Goal: Task Accomplishment & Management: Manage account settings

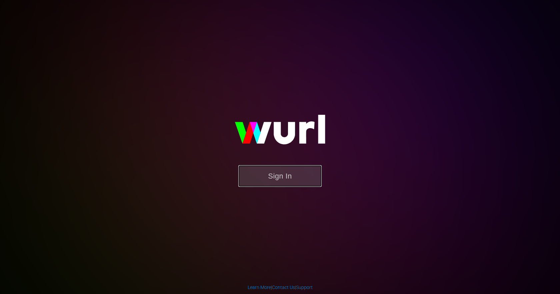
click at [263, 177] on button "Sign In" at bounding box center [279, 176] width 83 height 22
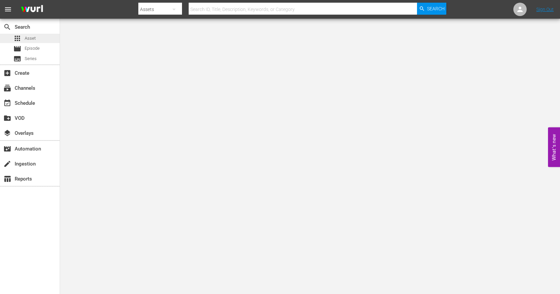
click at [33, 41] on span "Asset" at bounding box center [30, 38] width 11 height 7
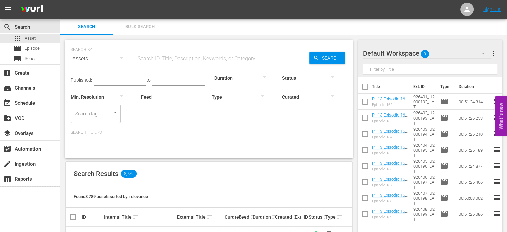
click at [134, 26] on span "Bulk Search" at bounding box center [139, 27] width 45 height 8
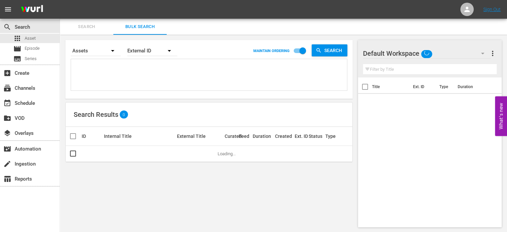
click at [156, 70] on textarea at bounding box center [210, 76] width 274 height 30
paste textarea "915635_U2000173_LAT"
type textarea "915635_U2000173_LAT"
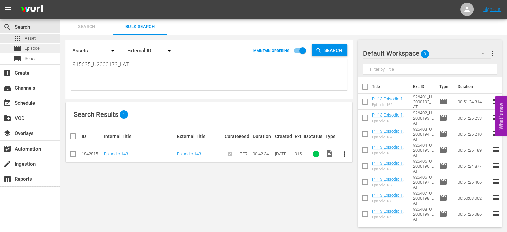
type textarea "915635_U2000173_LAT"
click at [48, 50] on div "movie Episode" at bounding box center [30, 48] width 60 height 9
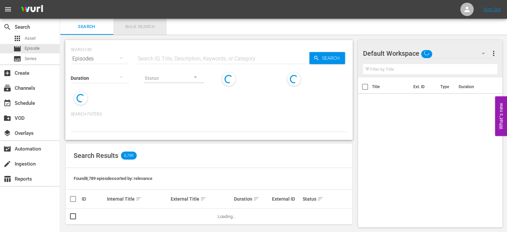
click at [138, 24] on span "Bulk Search" at bounding box center [139, 27] width 45 height 8
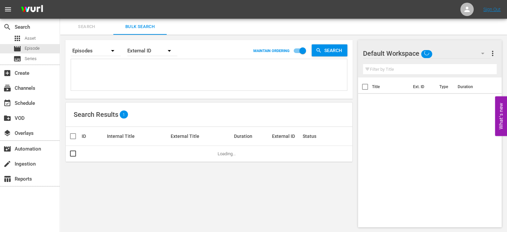
click at [134, 64] on textarea at bounding box center [210, 76] width 274 height 30
paste textarea "915635_U2000173_LAT"
type textarea "915635_U2000173_LAT"
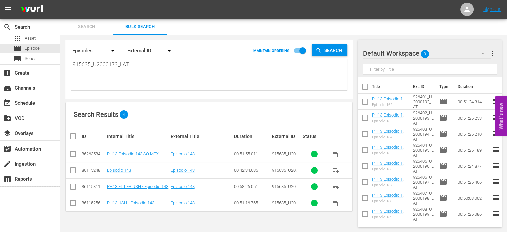
type textarea "915635_U2000173_LAT"
click at [73, 157] on input "checkbox" at bounding box center [73, 155] width 8 height 8
checkbox input "true"
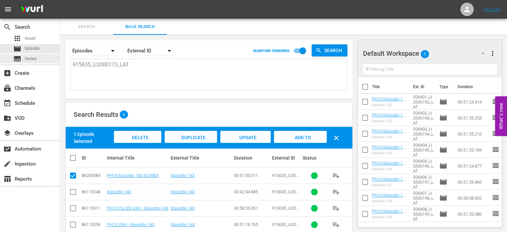
drag, startPoint x: 158, startPoint y: 64, endPoint x: 34, endPoint y: 63, distance: 124.3
click at [60, 0] on div "search Search apps Asset movie Episode subtitles Series add_box Create subscrip…" at bounding box center [283, 0] width 447 height 0
paste textarea "6_U2000174"
type textarea "915636_U2000174_LAT"
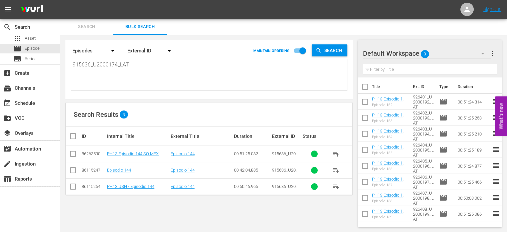
type textarea "915636_U2000174_LAT"
click at [73, 154] on input "checkbox" at bounding box center [73, 155] width 8 height 8
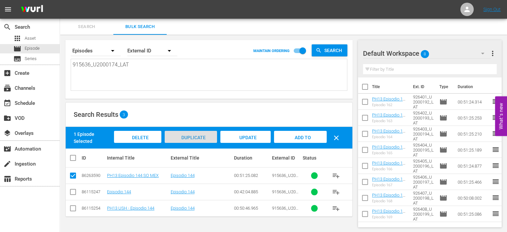
click at [190, 138] on span "Duplicate Episode" at bounding box center [191, 144] width 30 height 18
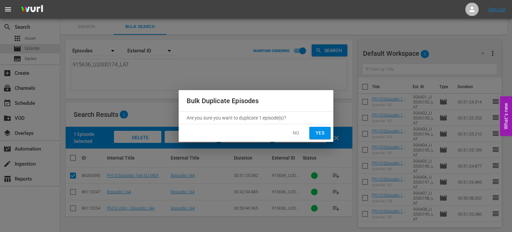
click at [317, 134] on span "Yes" at bounding box center [320, 133] width 11 height 8
checkbox input "false"
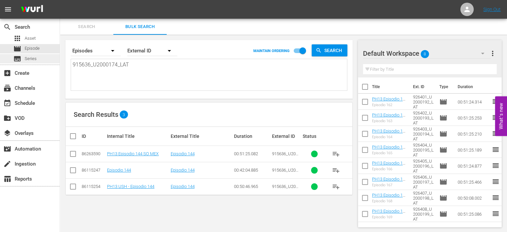
click at [38, 61] on div "subtitles Series" at bounding box center [30, 58] width 60 height 9
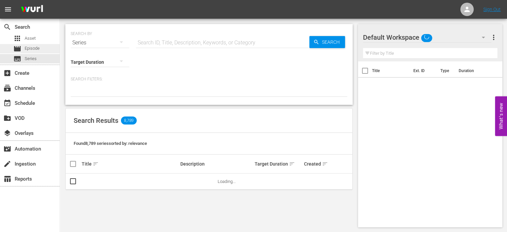
click at [40, 52] on div "movie Episode" at bounding box center [30, 48] width 60 height 9
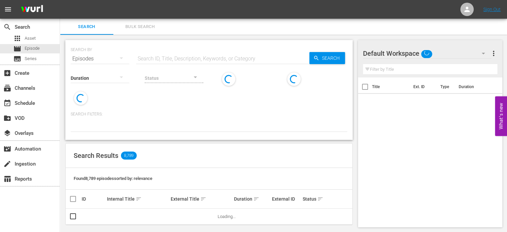
click at [144, 28] on span "Bulk Search" at bounding box center [139, 27] width 45 height 8
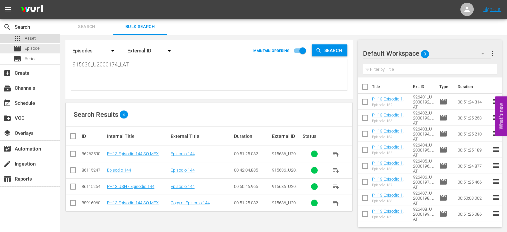
click at [34, 42] on div "apps Asset" at bounding box center [24, 38] width 22 height 9
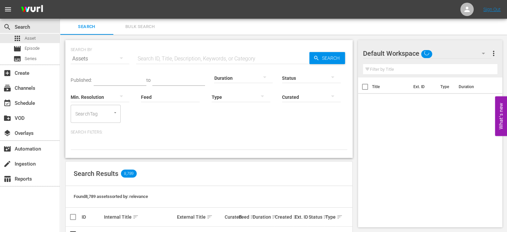
click at [140, 29] on span "Bulk Search" at bounding box center [139, 27] width 45 height 8
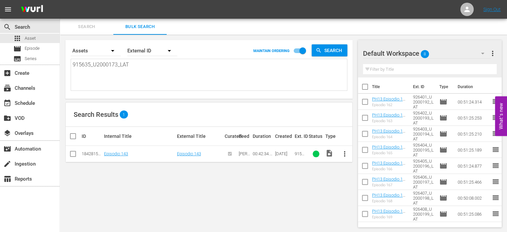
drag, startPoint x: 139, startPoint y: 72, endPoint x: 61, endPoint y: 65, distance: 78.7
click at [61, 65] on div "Search By Assets Order By External ID MAINTAIN ORDERING Search 915635_U2000173_…" at bounding box center [209, 134] width 298 height 198
paste textarea "OM2800607 OM2800608 OM2800506 OM2800507 OM2800508 OM2800509 OM2800506 OM2800507…"
type textarea "OM2800607 OM2800608 OM2800506 OM2800507 OM2800508 OM2800509 OM2800506 OM2800507…"
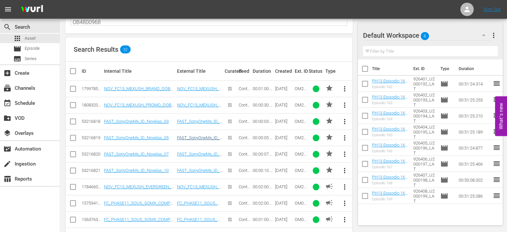
scroll to position [67, 0]
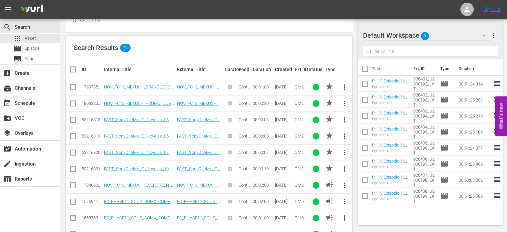
type textarea "OM2800607 OM2800608 OM2800506 OM2800507 OM2800508 OM2800509 OM2800506 OM2800507…"
click at [74, 87] on input "checkbox" at bounding box center [73, 88] width 8 height 8
checkbox input "true"
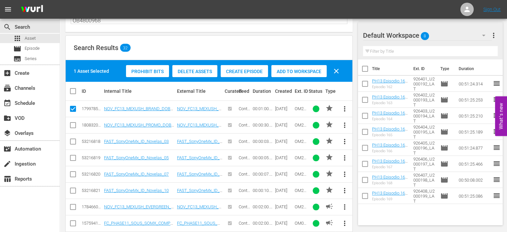
click at [73, 125] on input "checkbox" at bounding box center [73, 126] width 8 height 8
checkbox input "true"
click at [72, 142] on input "checkbox" at bounding box center [73, 143] width 8 height 8
checkbox input "true"
click at [73, 159] on input "checkbox" at bounding box center [73, 159] width 8 height 8
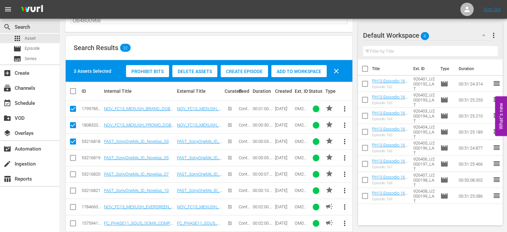
checkbox input "true"
click at [71, 174] on input "checkbox" at bounding box center [73, 175] width 8 height 8
checkbox input "true"
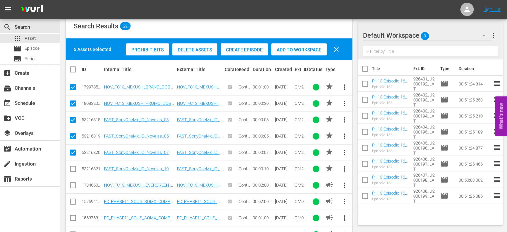
scroll to position [133, 0]
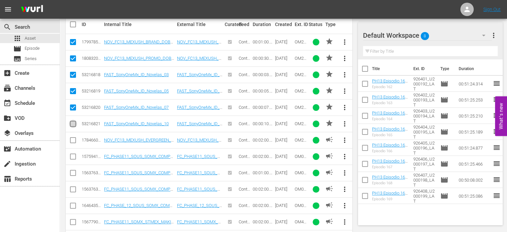
click at [70, 123] on input "checkbox" at bounding box center [73, 125] width 8 height 8
checkbox input "true"
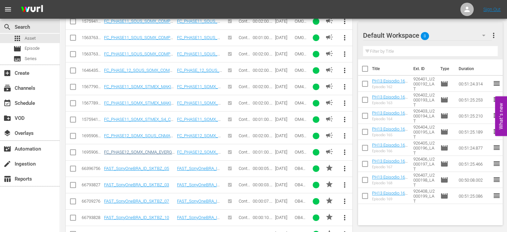
scroll to position [367, 0]
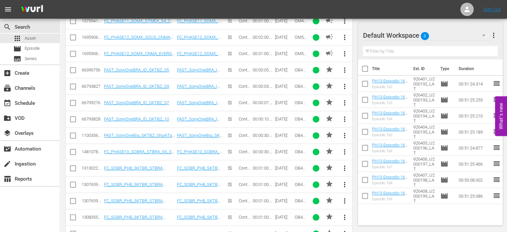
click at [73, 69] on input "checkbox" at bounding box center [73, 71] width 8 height 8
checkbox input "true"
click at [71, 85] on input "checkbox" at bounding box center [73, 88] width 8 height 8
checkbox input "true"
click at [74, 103] on input "checkbox" at bounding box center [73, 104] width 8 height 8
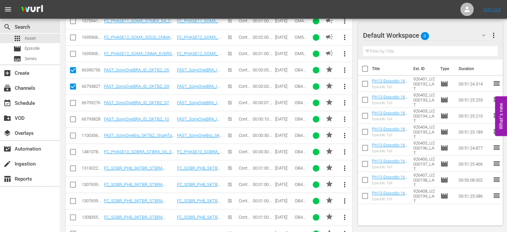
checkbox input "true"
click at [73, 115] on icon at bounding box center [73, 119] width 8 height 8
click at [72, 120] on input "checkbox" at bounding box center [73, 120] width 8 height 8
checkbox input "true"
click at [74, 135] on input "checkbox" at bounding box center [73, 137] width 8 height 8
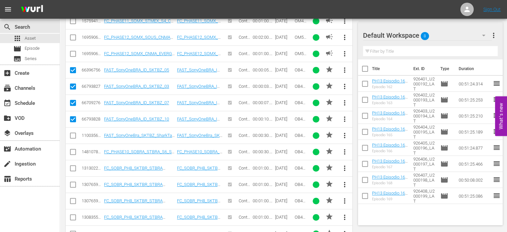
checkbox input "true"
click at [74, 152] on input "checkbox" at bounding box center [73, 153] width 8 height 8
checkbox input "true"
click at [73, 168] on input "checkbox" at bounding box center [73, 169] width 8 height 8
checkbox input "true"
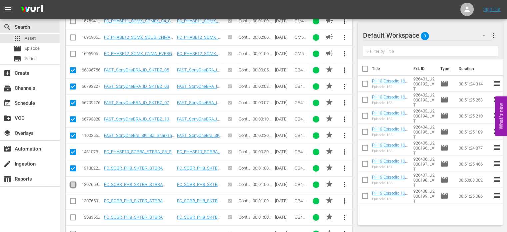
click at [74, 182] on input "checkbox" at bounding box center [73, 186] width 8 height 8
checkbox input "true"
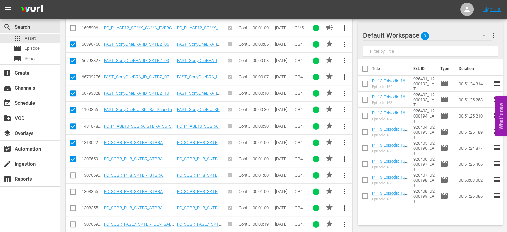
scroll to position [400, 0]
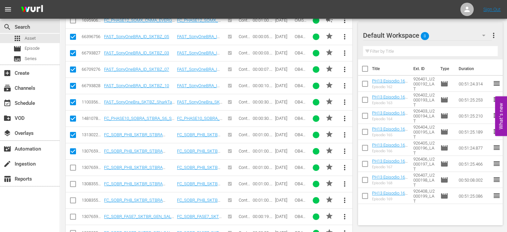
click at [72, 168] on input "checkbox" at bounding box center [73, 169] width 8 height 8
checkbox input "true"
click at [74, 182] on input "checkbox" at bounding box center [73, 185] width 8 height 8
checkbox input "true"
click at [74, 197] on input "checkbox" at bounding box center [73, 201] width 8 height 8
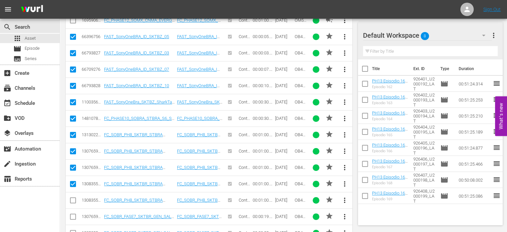
checkbox input "true"
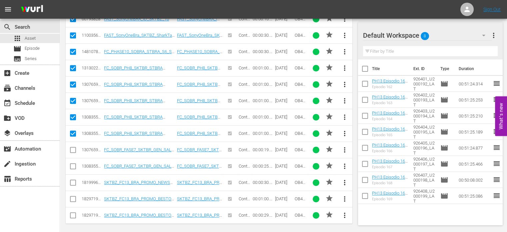
click at [73, 149] on input "checkbox" at bounding box center [73, 151] width 8 height 8
checkbox input "true"
drag, startPoint x: 73, startPoint y: 165, endPoint x: 71, endPoint y: 188, distance: 23.1
click at [71, 165] on input "checkbox" at bounding box center [73, 167] width 8 height 8
checkbox input "true"
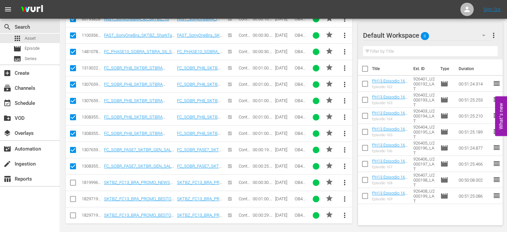
click at [72, 182] on input "checkbox" at bounding box center [73, 184] width 8 height 8
checkbox input "true"
click at [74, 199] on input "checkbox" at bounding box center [73, 200] width 8 height 8
checkbox input "true"
click at [72, 213] on input "checkbox" at bounding box center [73, 216] width 8 height 8
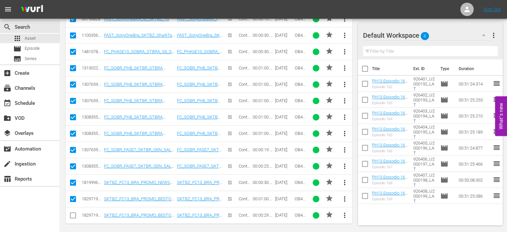
checkbox input "true"
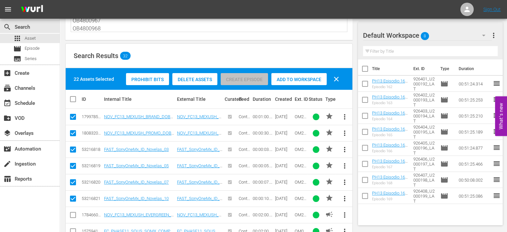
scroll to position [33, 0]
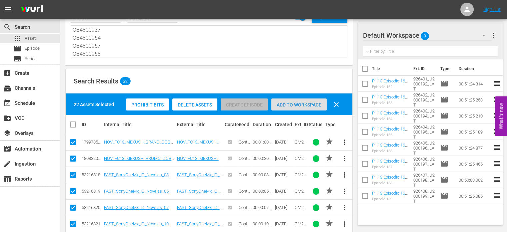
click at [304, 108] on div "Add to Workspace" at bounding box center [298, 104] width 55 height 13
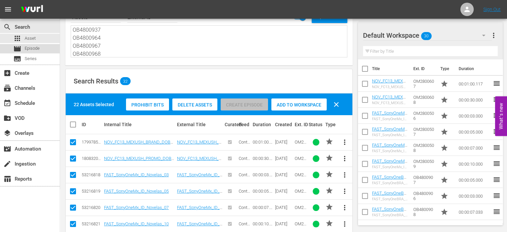
click at [46, 52] on div "movie Episode" at bounding box center [30, 48] width 60 height 9
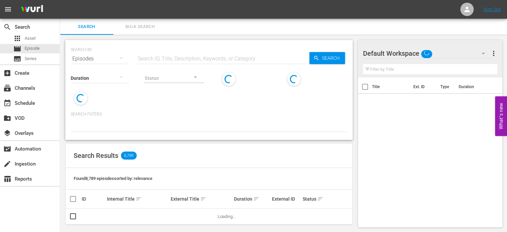
click at [147, 25] on span "Bulk Search" at bounding box center [139, 27] width 45 height 8
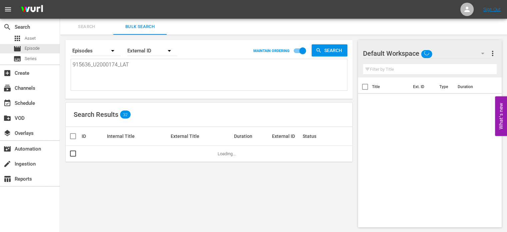
click at [72, 63] on div "915636_U2000174_LAT 915636_U2000174_LAT" at bounding box center [209, 74] width 276 height 31
drag, startPoint x: 73, startPoint y: 64, endPoint x: 183, endPoint y: 74, distance: 110.5
click at [183, 74] on textarea "915636_U2000174_LAT" at bounding box center [210, 76] width 274 height 30
paste textarea "48_U2000186_LAT 915649_U2000187_LAT 915650_U2000188_LAT 915651_U2000189_LAT 915…"
type textarea "915648_U2000186_LAT 915649_U2000187_LAT 915650_U2000188_LAT 915651_U2000189_LAT…"
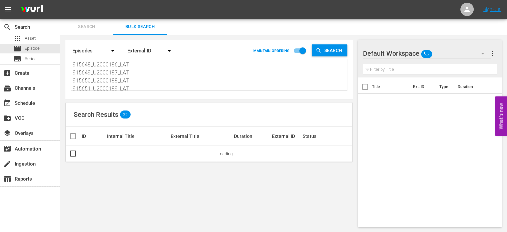
scroll to position [0, 0]
type textarea "915648_U2000186_LAT 915649_U2000187_LAT 915650_U2000188_LAT 915651_U2000189_LAT…"
click at [302, 48] on input "checkbox" at bounding box center [303, 52] width 38 height 13
checkbox input "false"
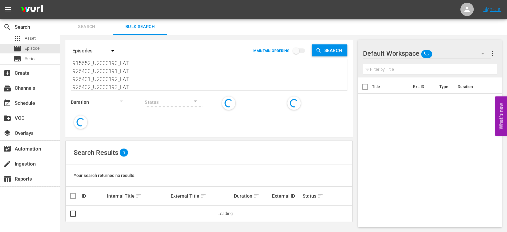
click at [136, 195] on span "sort" at bounding box center [139, 196] width 6 height 6
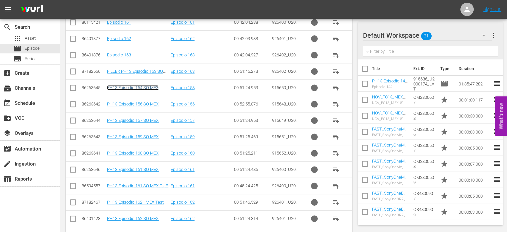
scroll to position [274, 0]
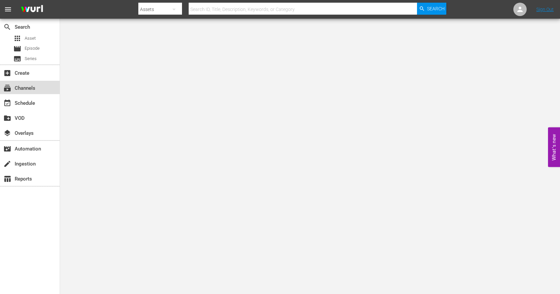
click at [37, 88] on div "subscriptions Channels" at bounding box center [18, 87] width 37 height 6
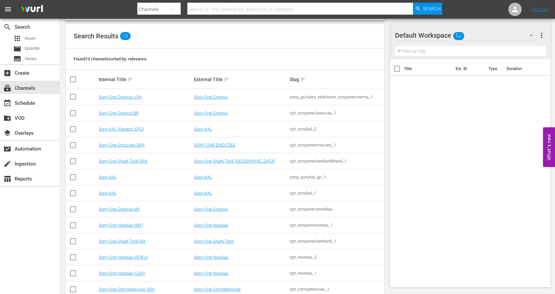
scroll to position [67, 0]
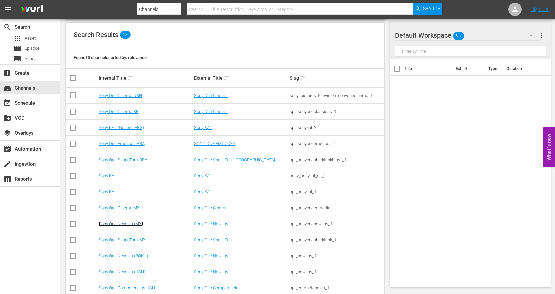
click at [121, 222] on link "Sony One Novelas (MX)" at bounding box center [121, 223] width 44 height 5
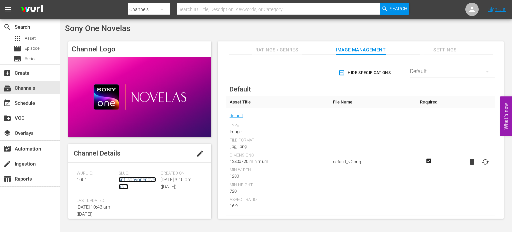
click at [145, 180] on link "spt_sonyonenovelas_1" at bounding box center [137, 183] width 37 height 12
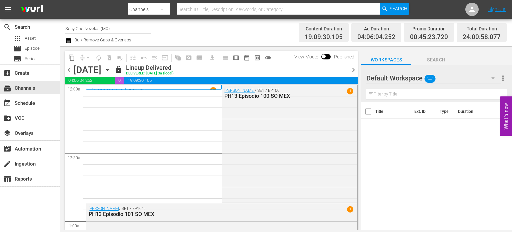
click at [111, 70] on icon "button" at bounding box center [107, 69] width 7 height 7
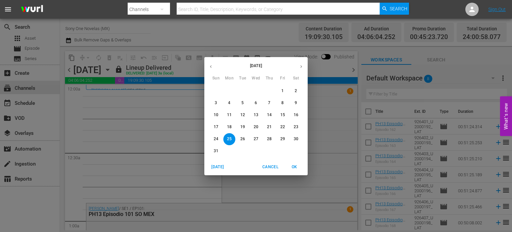
click at [298, 65] on button "button" at bounding box center [301, 66] width 13 height 13
click at [231, 91] on span "1" at bounding box center [229, 91] width 12 height 6
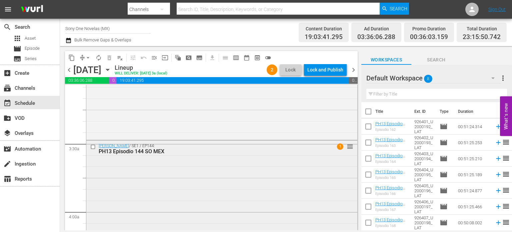
scroll to position [433, 0]
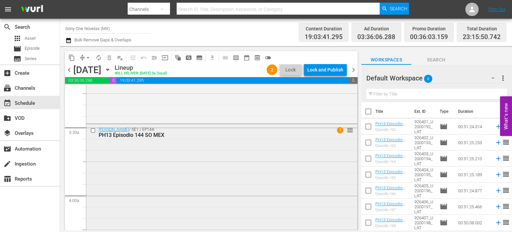
click at [180, 185] on div "Doña Bárbara / SE1 / EP144: PH13 Episodio 144 SO MEX 1 reorder" at bounding box center [221, 181] width 271 height 115
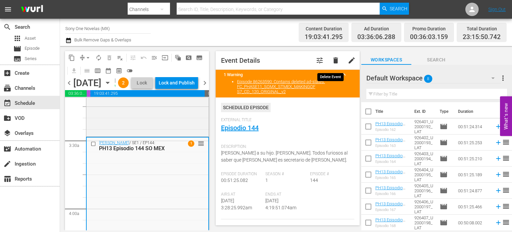
click at [332, 62] on span "delete" at bounding box center [336, 60] width 8 height 8
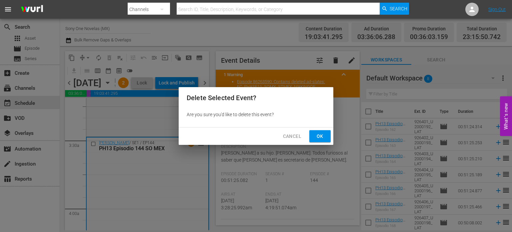
click at [324, 136] on span "Ok" at bounding box center [320, 136] width 11 height 8
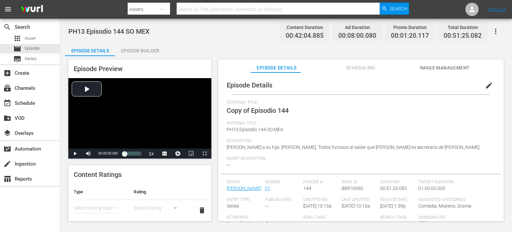
click at [485, 86] on span "edit" at bounding box center [489, 85] width 8 height 8
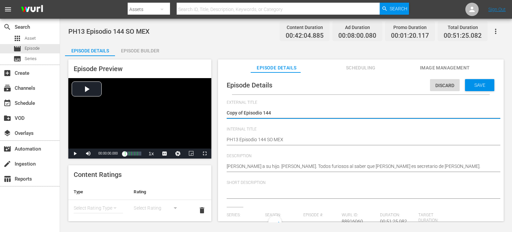
drag, startPoint x: 244, startPoint y: 116, endPoint x: 212, endPoint y: 118, distance: 32.4
click at [212, 118] on div "Episode Preview Video Player is loading. Play Video Play Mute Current Time 00:0…" at bounding box center [286, 141] width 442 height 170
type textarea "Episodio 144"
type input "Doña Bárbara"
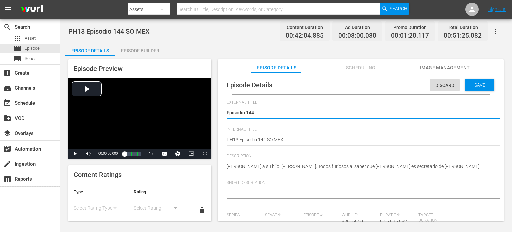
type textarea "Episodio 144"
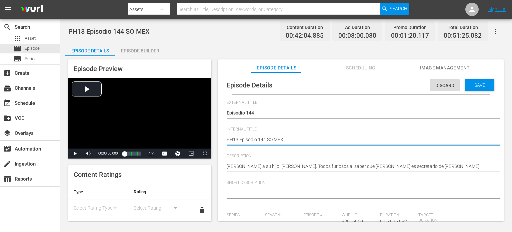
type textarea "PH13 Episodio 144 SO MEXv"
type textarea "PH13 Episodio 144 SO MEX"
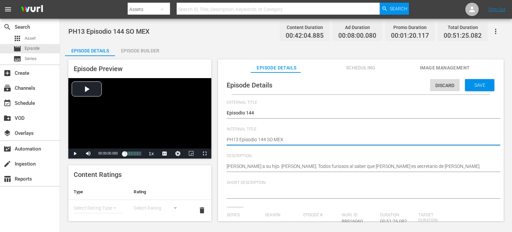
type textarea "PH13 Episodio 144 SO MEX"
type textarea "PH13 Episodio 144 SO MEX D"
type textarea "PH13 Episodio 144 SO MEX DU"
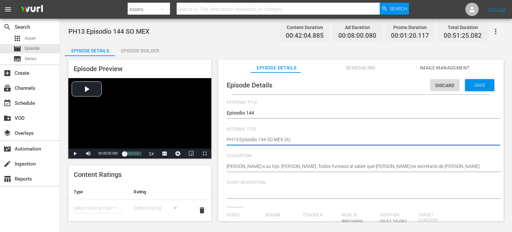
type textarea "PH13 Episodio 144 SO MEX DUP"
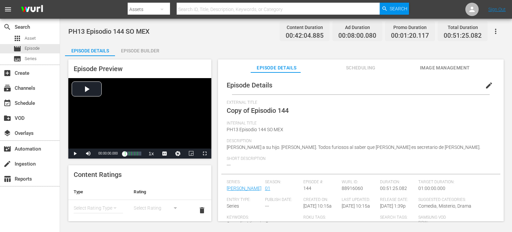
click at [146, 51] on div "Episode Builder" at bounding box center [140, 51] width 50 height 16
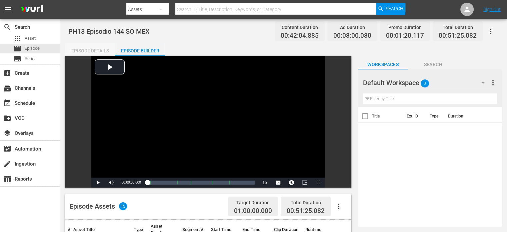
click at [89, 50] on div "Episode Details" at bounding box center [90, 51] width 50 height 16
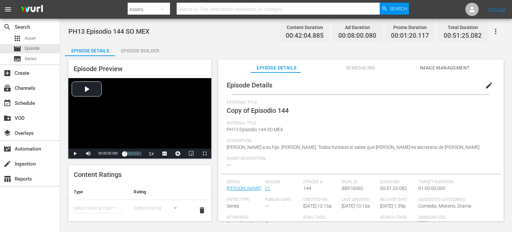
click at [156, 49] on div "Episode Builder" at bounding box center [140, 51] width 50 height 16
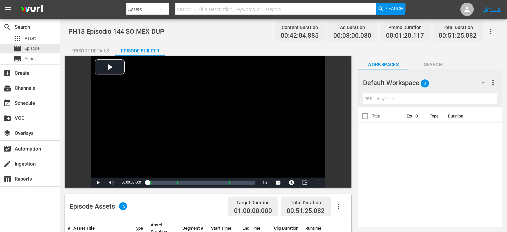
click at [83, 46] on div "Episode Details" at bounding box center [90, 51] width 50 height 16
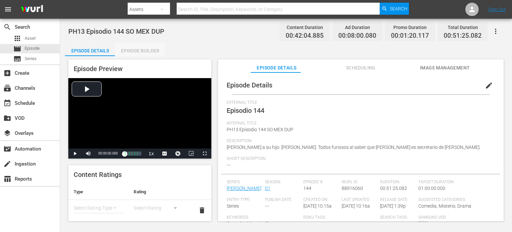
click at [152, 51] on div "Episode Builder" at bounding box center [140, 51] width 50 height 16
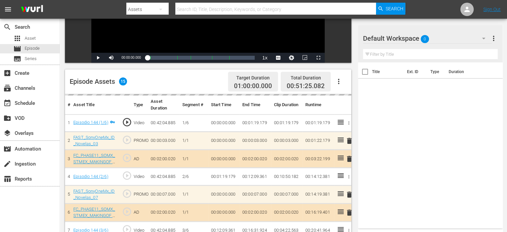
scroll to position [167, 0]
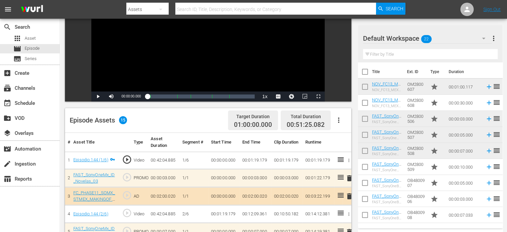
scroll to position [67, 0]
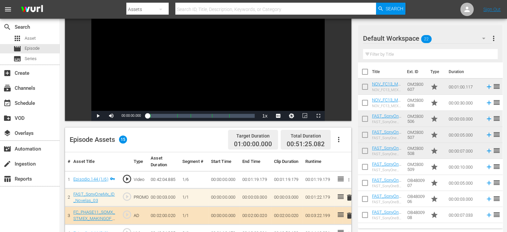
click at [368, 72] on input "checkbox" at bounding box center [365, 73] width 14 height 14
checkbox input "true"
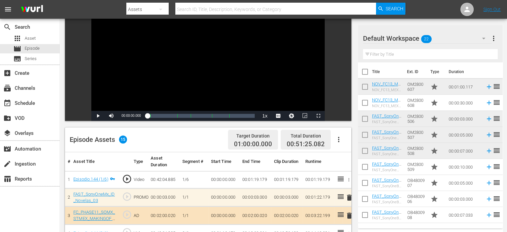
checkbox input "true"
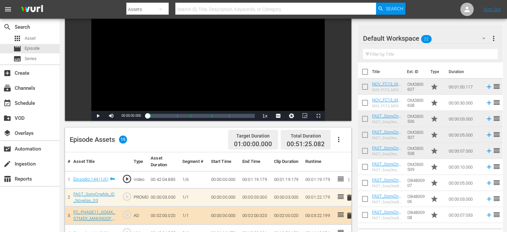
checkbox input "true"
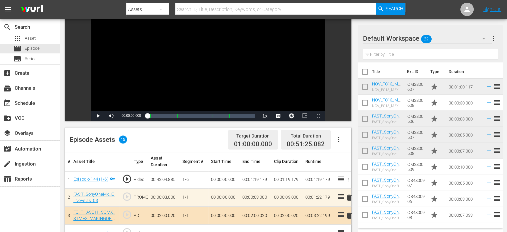
checkbox input "true"
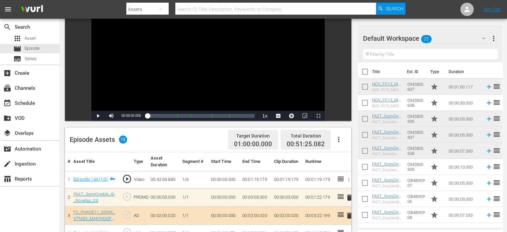
checkbox input "true"
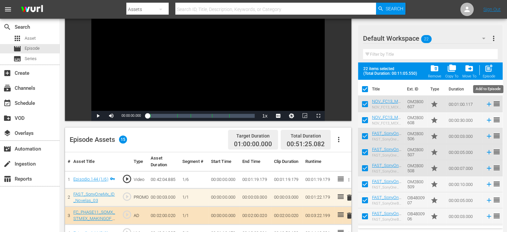
click at [489, 73] on div "post_add Episode" at bounding box center [489, 71] width 13 height 15
checkbox input "false"
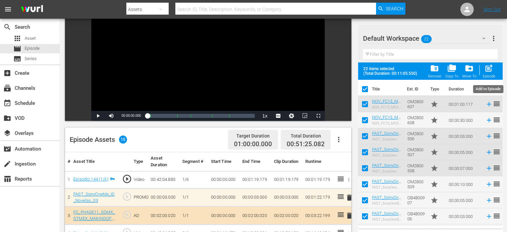
checkbox input "false"
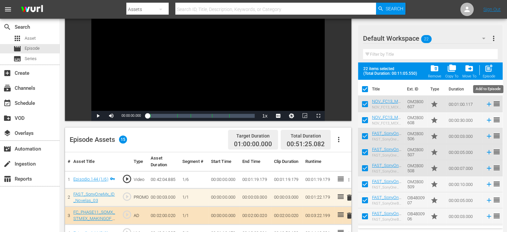
checkbox input "false"
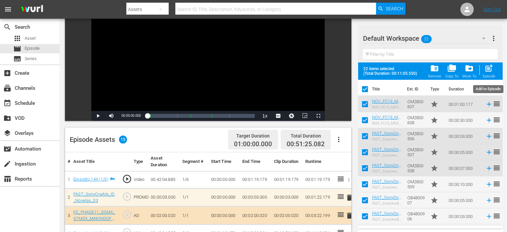
checkbox input "false"
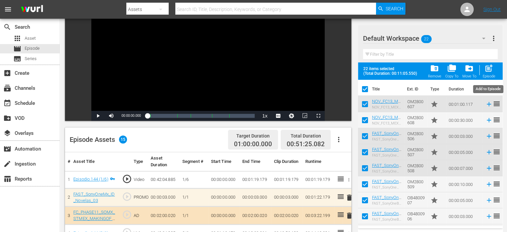
checkbox input "false"
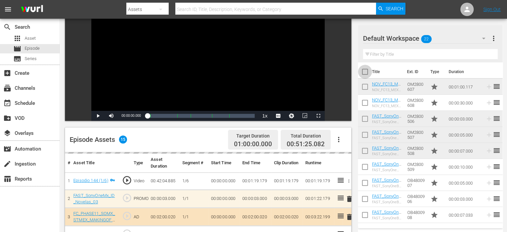
click at [363, 74] on input "checkbox" at bounding box center [365, 73] width 14 height 14
checkbox input "true"
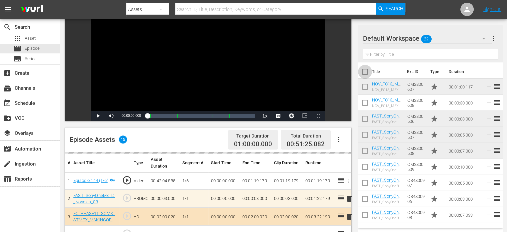
checkbox input "true"
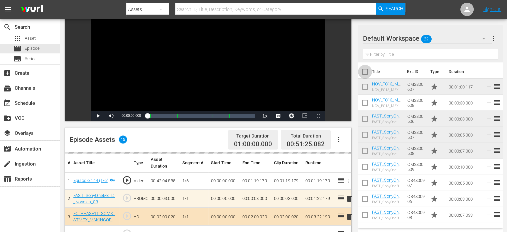
checkbox input "true"
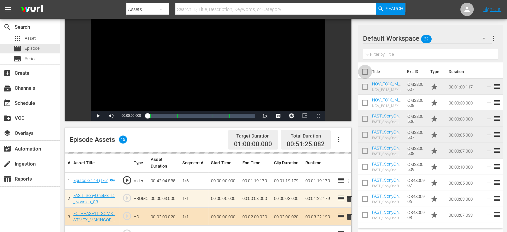
checkbox input "true"
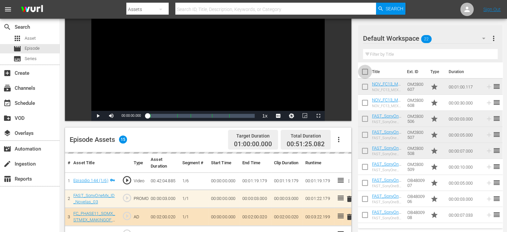
checkbox input "true"
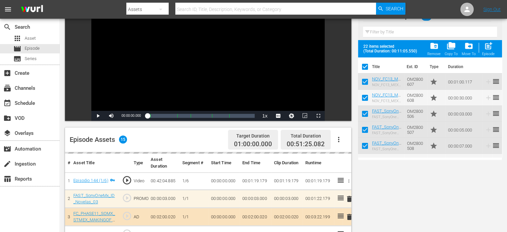
scroll to position [0, 0]
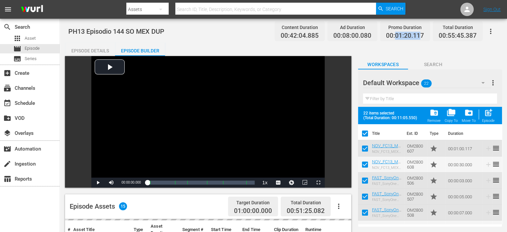
drag, startPoint x: 396, startPoint y: 35, endPoint x: 421, endPoint y: 39, distance: 25.0
click at [421, 39] on span "00:01:20.117" at bounding box center [405, 36] width 38 height 8
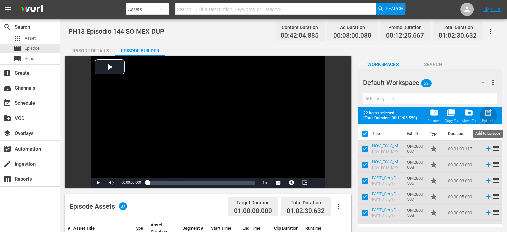
click at [488, 117] on div "post_add Episode" at bounding box center [488, 115] width 13 height 15
checkbox input "false"
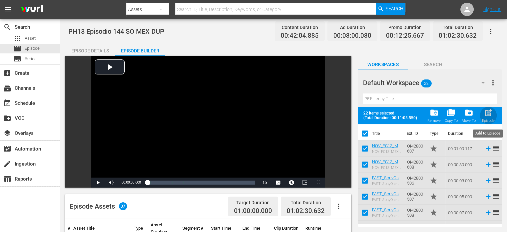
checkbox input "false"
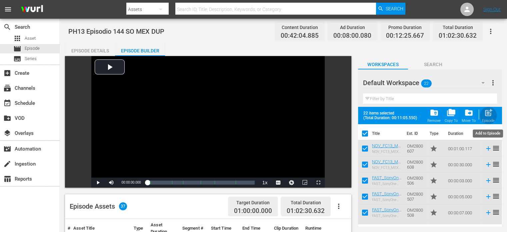
checkbox input "false"
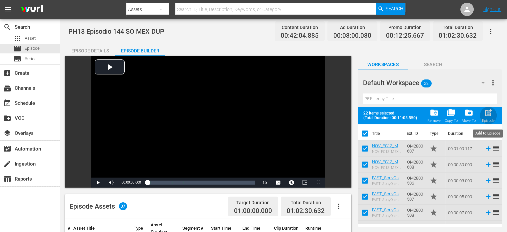
checkbox input "false"
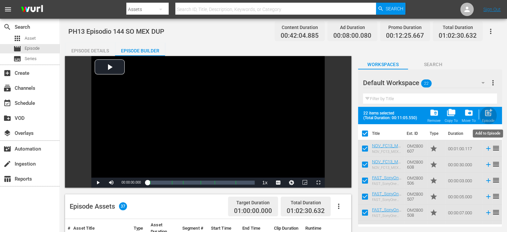
checkbox input "false"
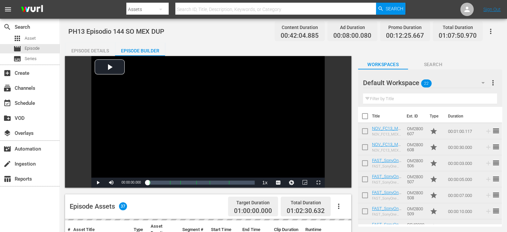
click at [367, 117] on input "checkbox" at bounding box center [365, 117] width 14 height 14
checkbox input "true"
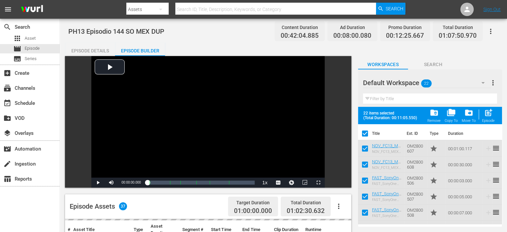
checkbox input "true"
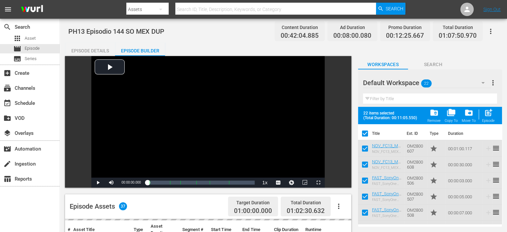
checkbox input "true"
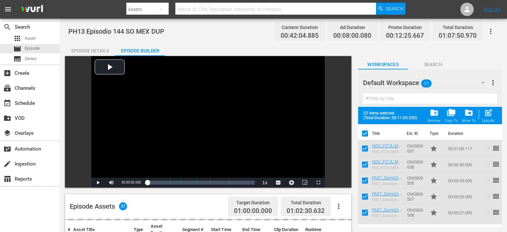
checkbox input "true"
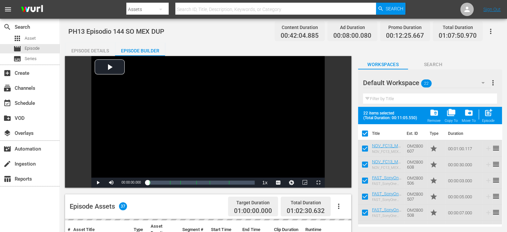
checkbox input "true"
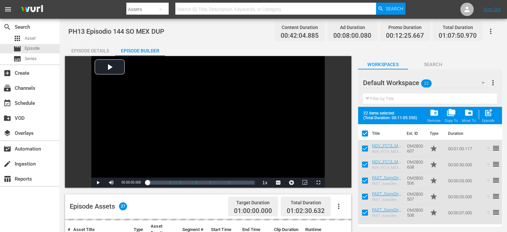
checkbox input "true"
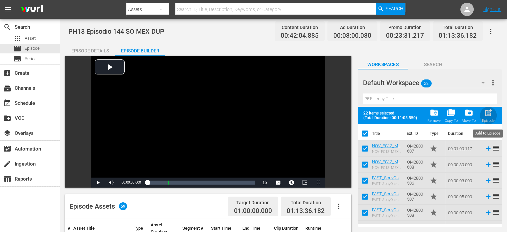
click at [485, 113] on span "post_add" at bounding box center [488, 112] width 9 height 9
checkbox input "false"
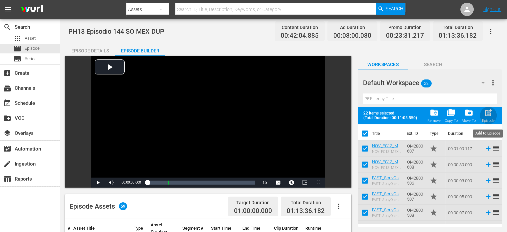
checkbox input "false"
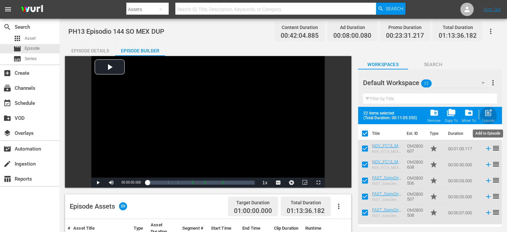
checkbox input "false"
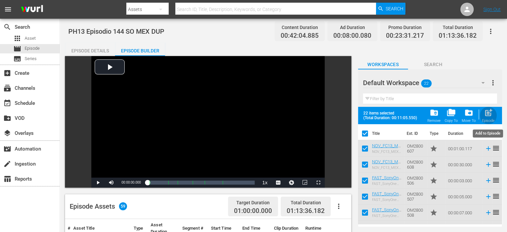
checkbox input "false"
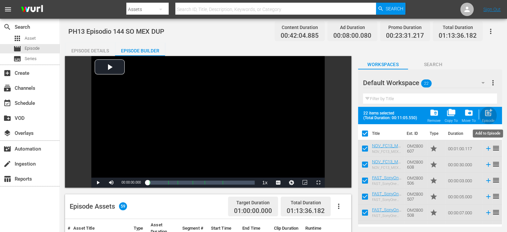
checkbox input "false"
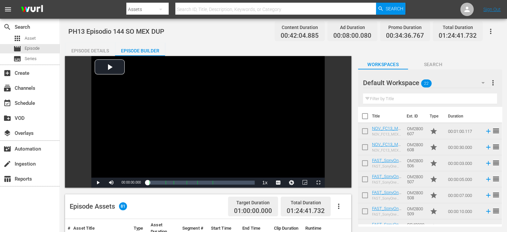
click at [365, 116] on input "checkbox" at bounding box center [365, 117] width 14 height 14
checkbox input "true"
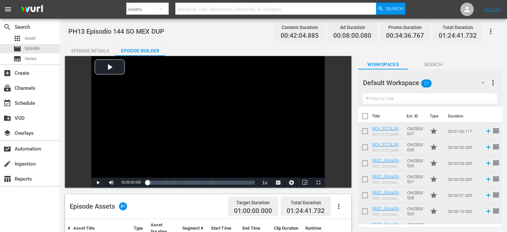
checkbox input "true"
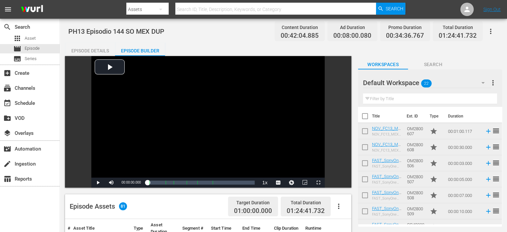
checkbox input "true"
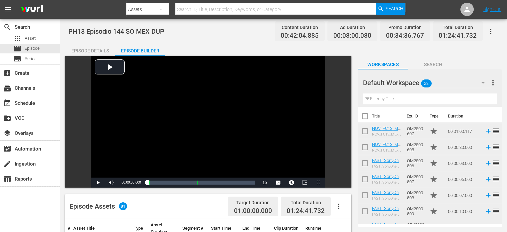
checkbox input "true"
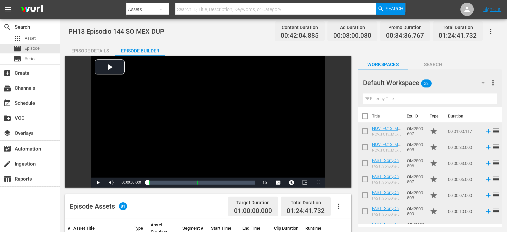
checkbox input "true"
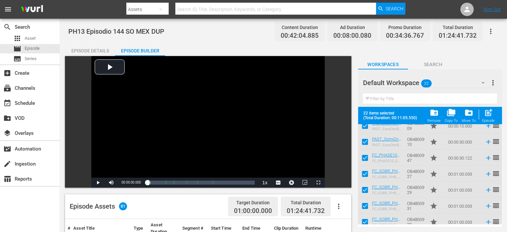
scroll to position [268, 0]
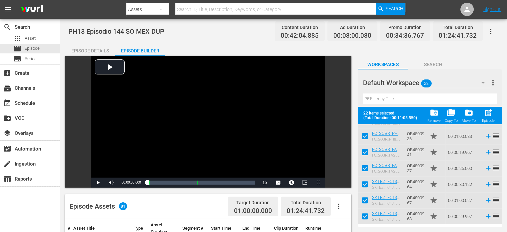
click at [367, 202] on input "checkbox" at bounding box center [365, 201] width 14 height 14
checkbox input "false"
click at [367, 201] on input "checkbox" at bounding box center [365, 201] width 14 height 14
checkbox input "true"
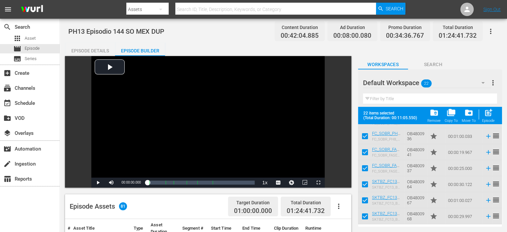
click at [486, 121] on div "Episode" at bounding box center [488, 120] width 13 height 4
checkbox input "false"
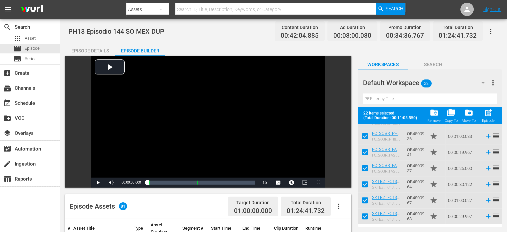
checkbox input "false"
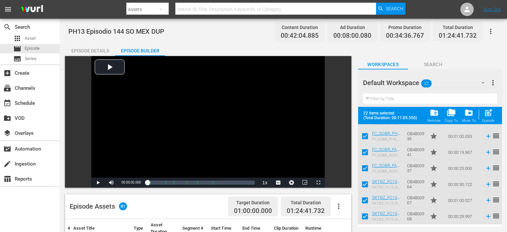
checkbox input "false"
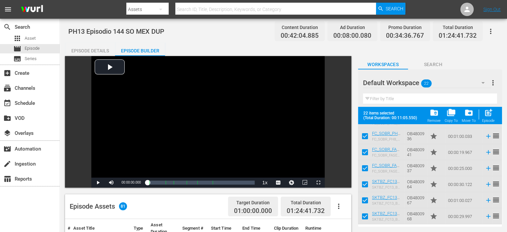
checkbox input "false"
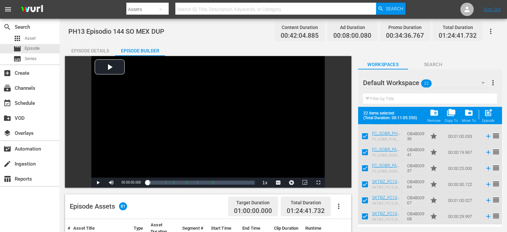
checkbox input "false"
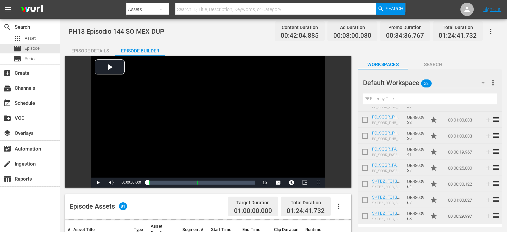
scroll to position [251, 0]
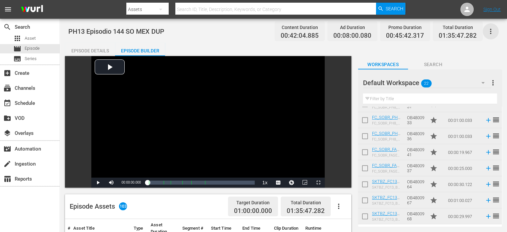
click at [494, 32] on icon "button" at bounding box center [491, 31] width 8 height 8
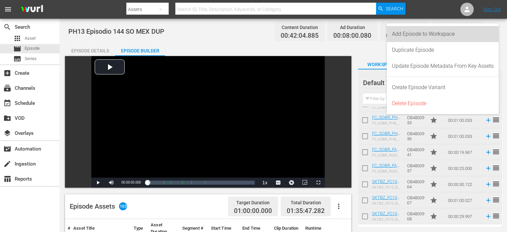
click at [431, 37] on div "Add Episode to Workspace" at bounding box center [443, 34] width 102 height 16
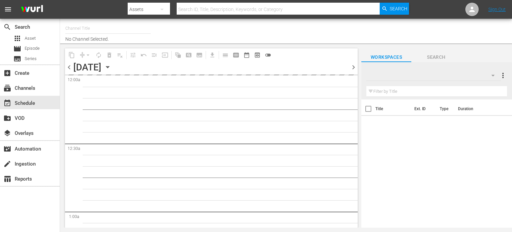
type input "Sony One Novelas (MX) (1001)"
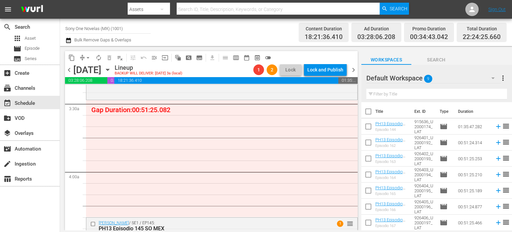
scroll to position [433, 0]
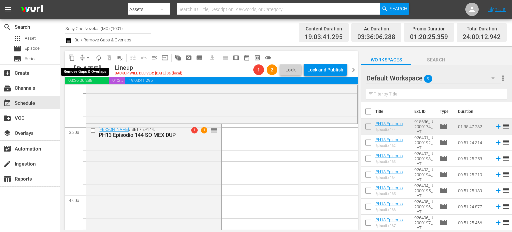
click at [90, 58] on span "arrow_drop_down" at bounding box center [88, 57] width 7 height 7
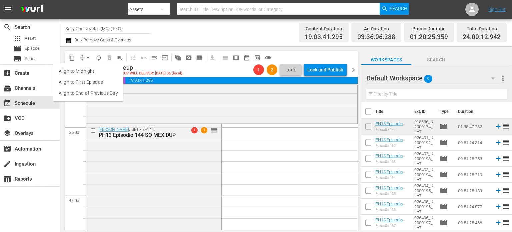
click at [87, 73] on li "Align to Midnight" at bounding box center [88, 71] width 70 height 11
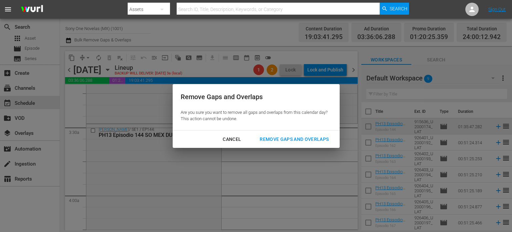
click at [227, 141] on div "Cancel" at bounding box center [231, 139] width 29 height 8
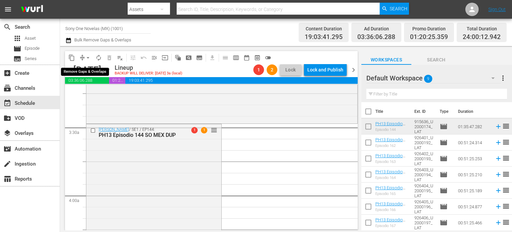
click at [89, 57] on span "arrow_drop_down" at bounding box center [88, 57] width 7 height 7
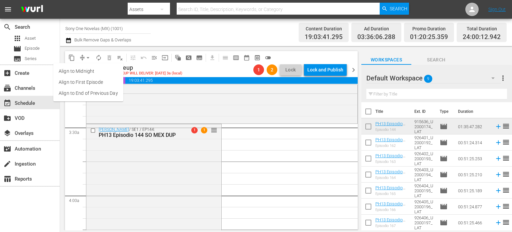
click at [85, 72] on li "Align to Midnight" at bounding box center [88, 71] width 70 height 11
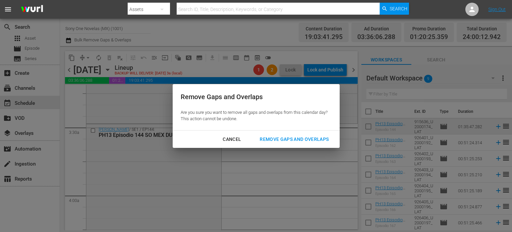
click at [299, 138] on div "Remove Gaps and Overlaps" at bounding box center [294, 139] width 80 height 8
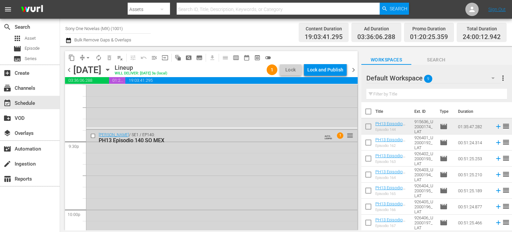
scroll to position [3118, 0]
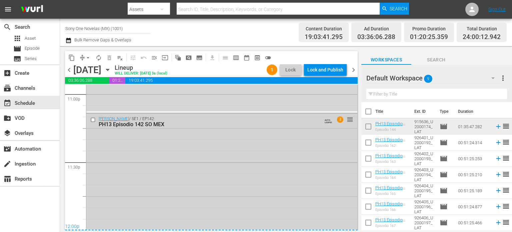
click at [205, 167] on div "Doña Bárbara / SE1 / EP142: PH13 Episodio 142 SO MEX AUTO-LOOPED 2 reorder" at bounding box center [221, 171] width 271 height 116
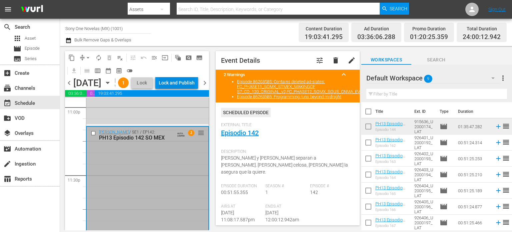
click at [181, 89] on div "Lock and Publish" at bounding box center [177, 83] width 36 height 12
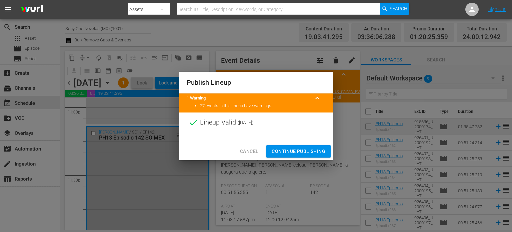
click at [284, 153] on span "Continue Publishing" at bounding box center [299, 151] width 54 height 8
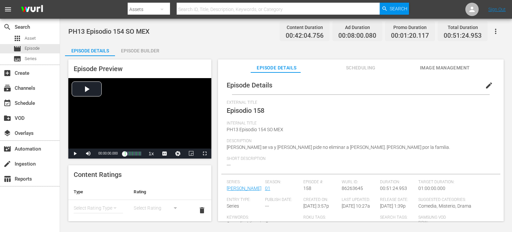
click at [484, 82] on button "edit" at bounding box center [489, 85] width 16 height 16
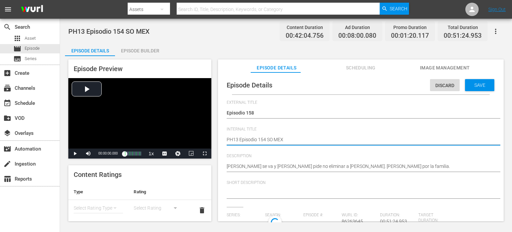
type textarea "PH13 Episodio 15 SO MEX"
type textarea "PH13 Episodio 158 SO MEX"
type input "[PERSON_NAME]"
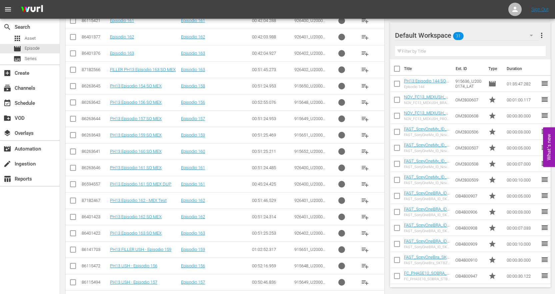
scroll to position [33, 0]
